Goal: Transaction & Acquisition: Obtain resource

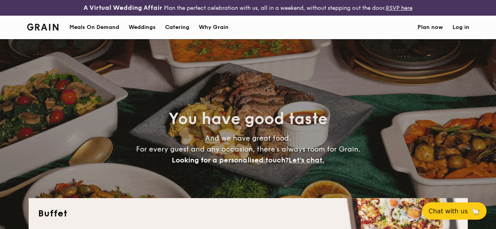
select select
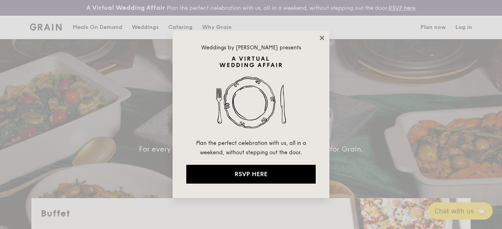
click at [320, 41] on icon at bounding box center [322, 38] width 7 height 7
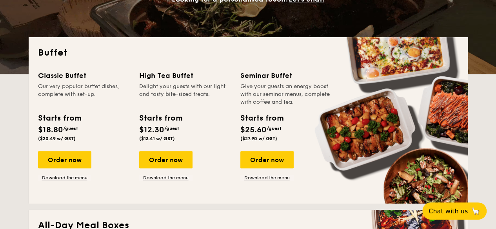
scroll to position [161, 0]
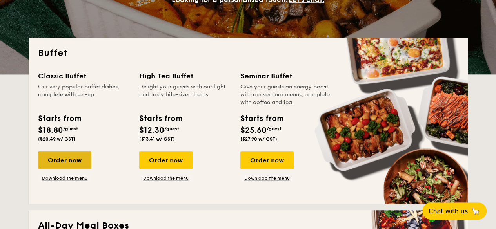
click at [60, 166] on div "Order now" at bounding box center [64, 160] width 53 height 17
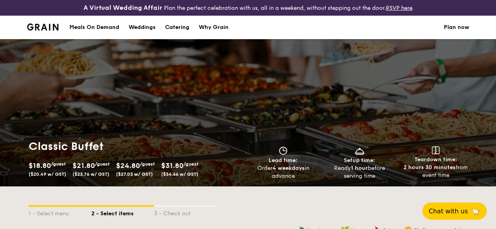
scroll to position [156, 0]
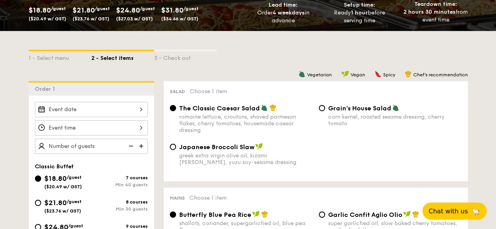
select select
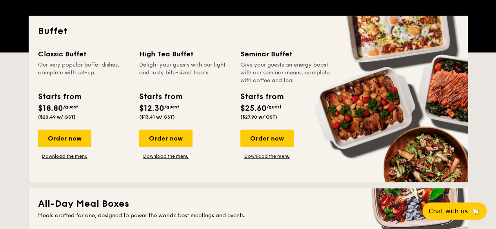
scroll to position [303, 0]
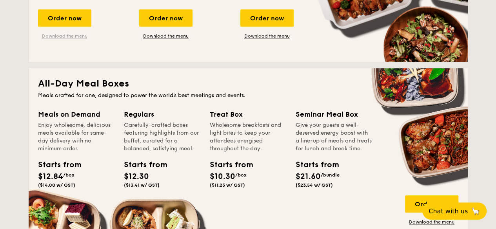
click at [63, 39] on link "Download the menu" at bounding box center [64, 36] width 53 height 6
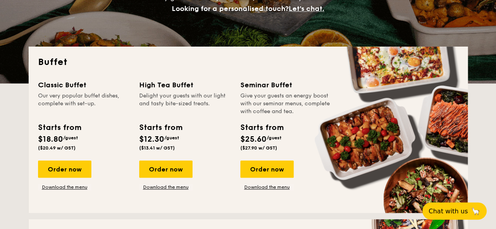
scroll to position [150, 0]
